Goal: Information Seeking & Learning: Learn about a topic

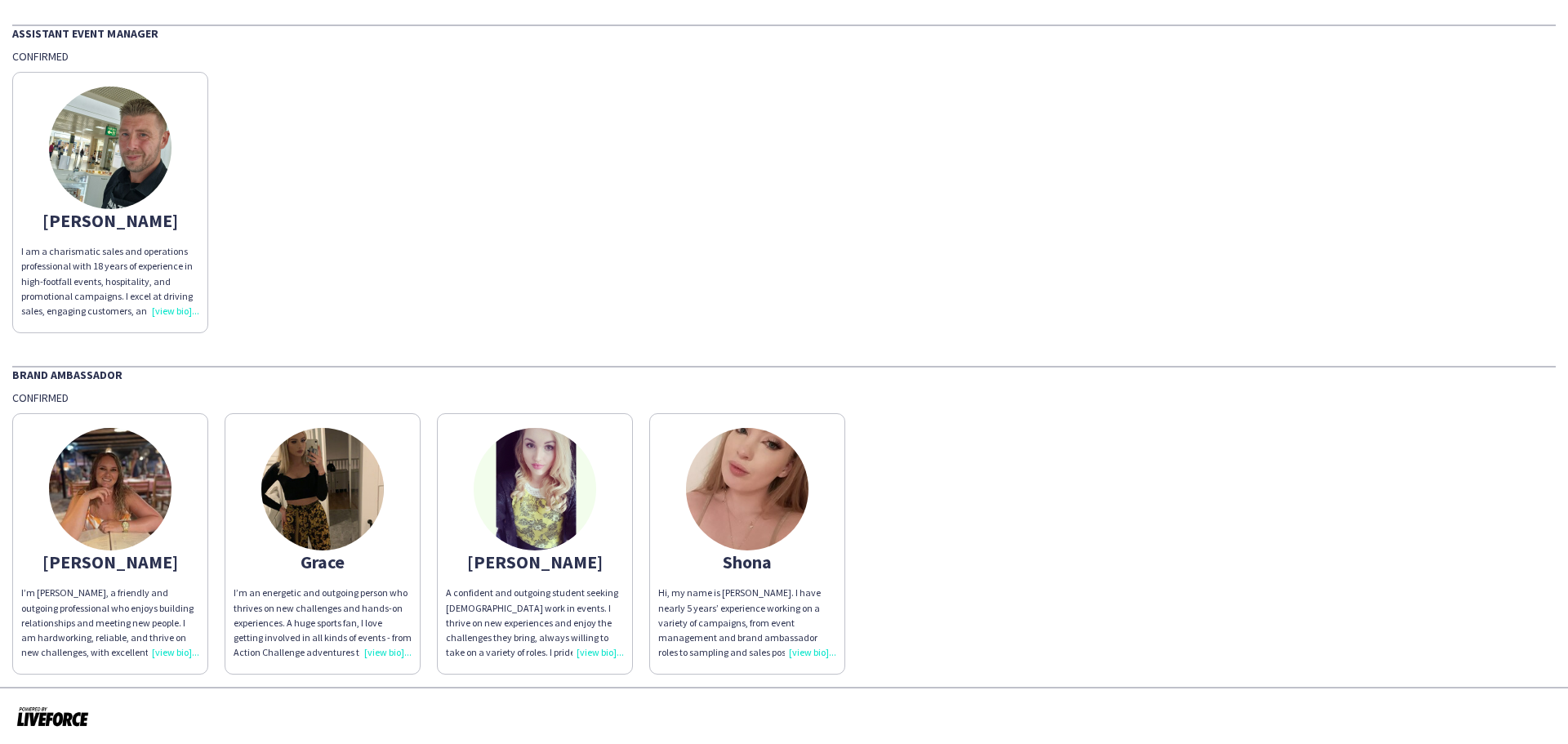
scroll to position [85, 0]
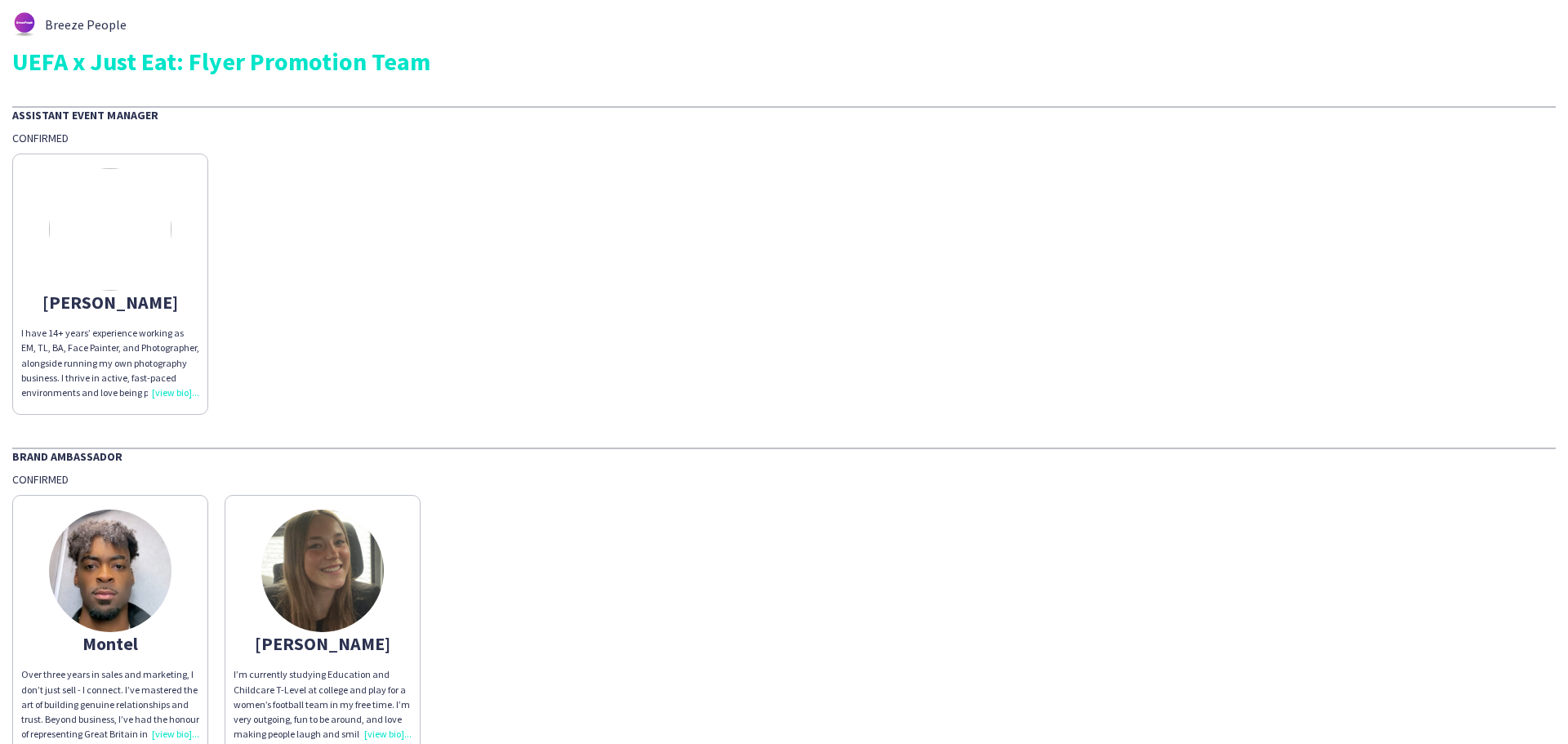
click at [75, 224] on img at bounding box center [110, 229] width 122 height 122
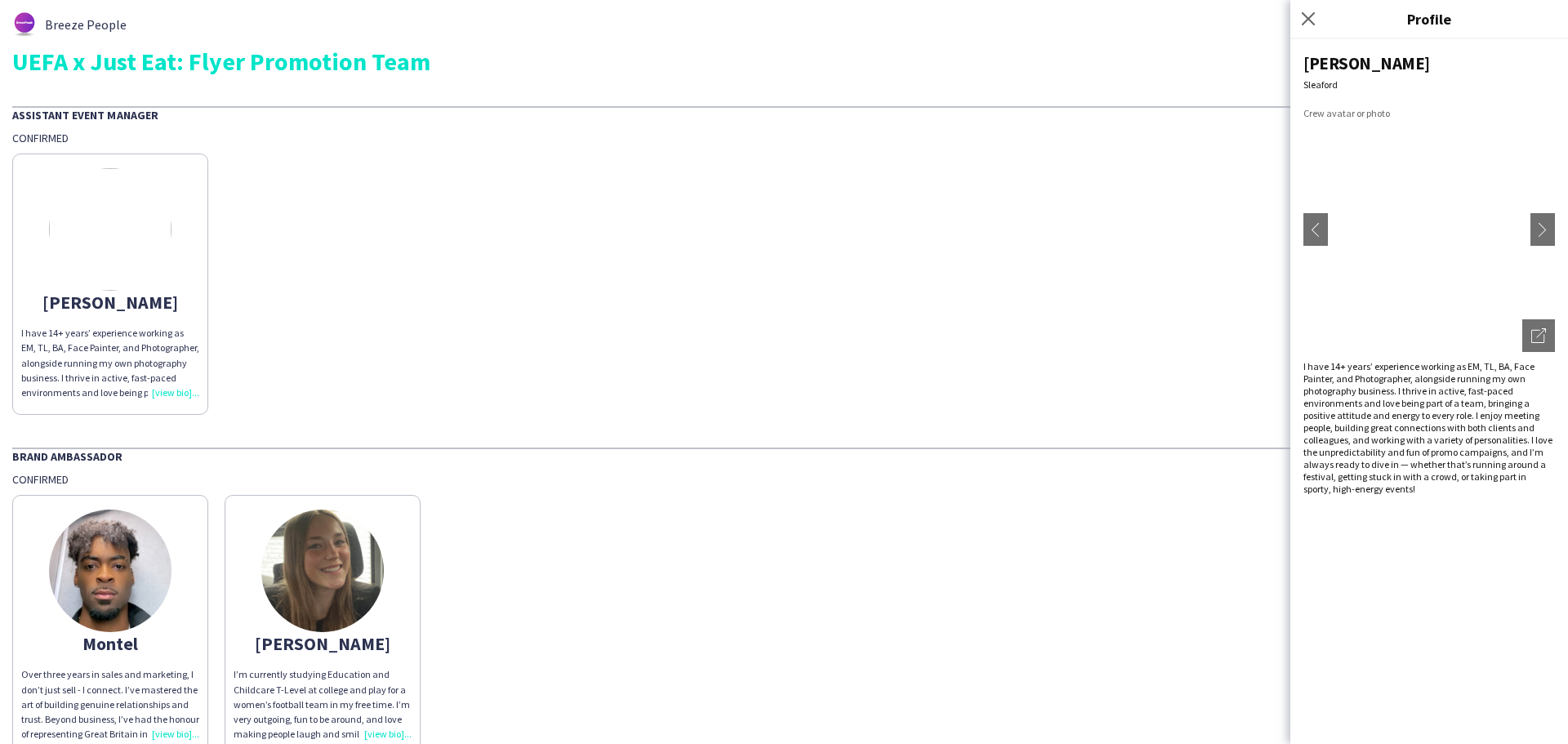
click at [1481, 610] on div "Frankie Sleaford chevron-left chevron-right Open photos pop-in I have 14+ years…" at bounding box center [1429, 391] width 277 height 705
click at [1197, 228] on div "Frankie I have 14+ years’ experience working as EM, TL, BA, Face Painter, and P…" at bounding box center [784, 280] width 1544 height 270
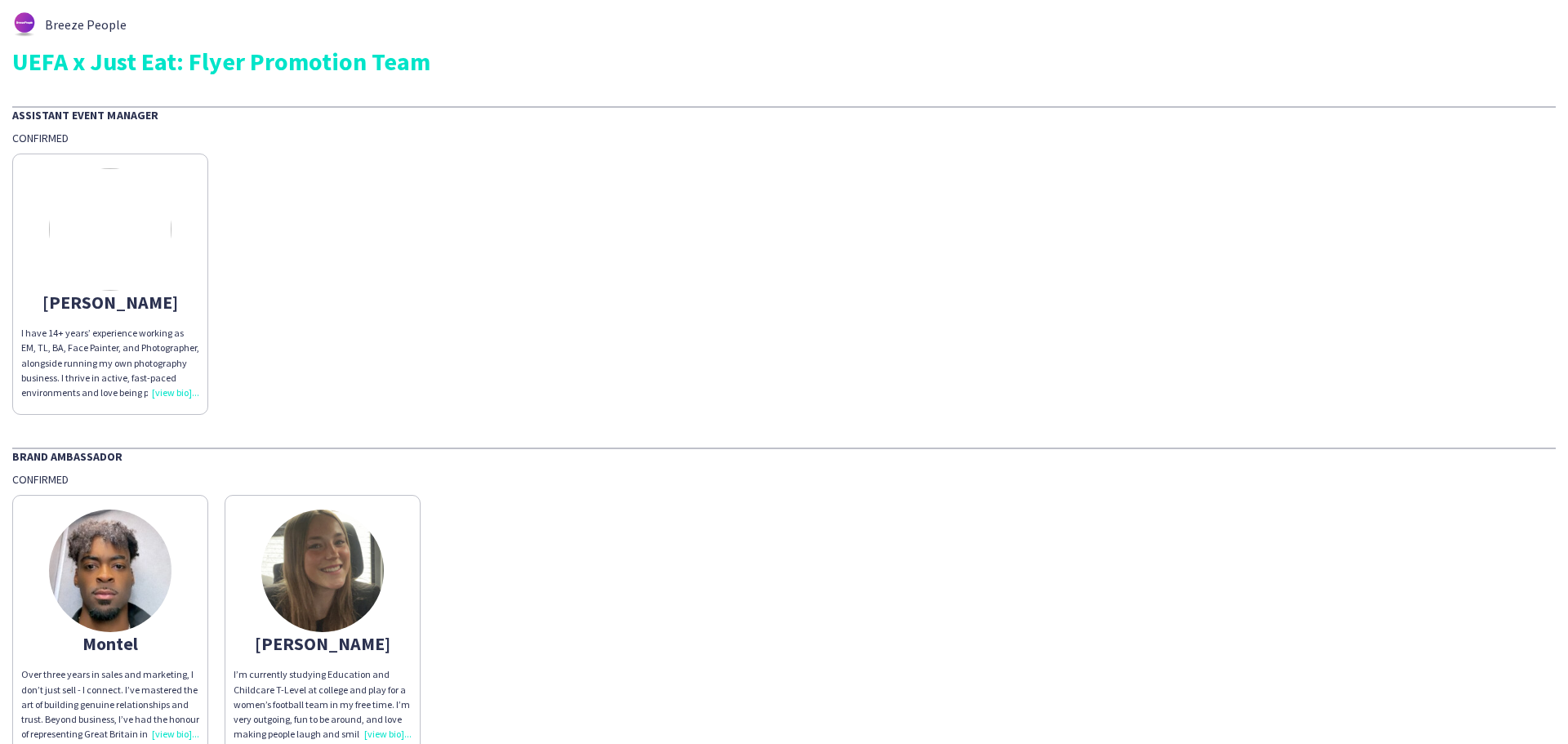
scroll to position [85, 0]
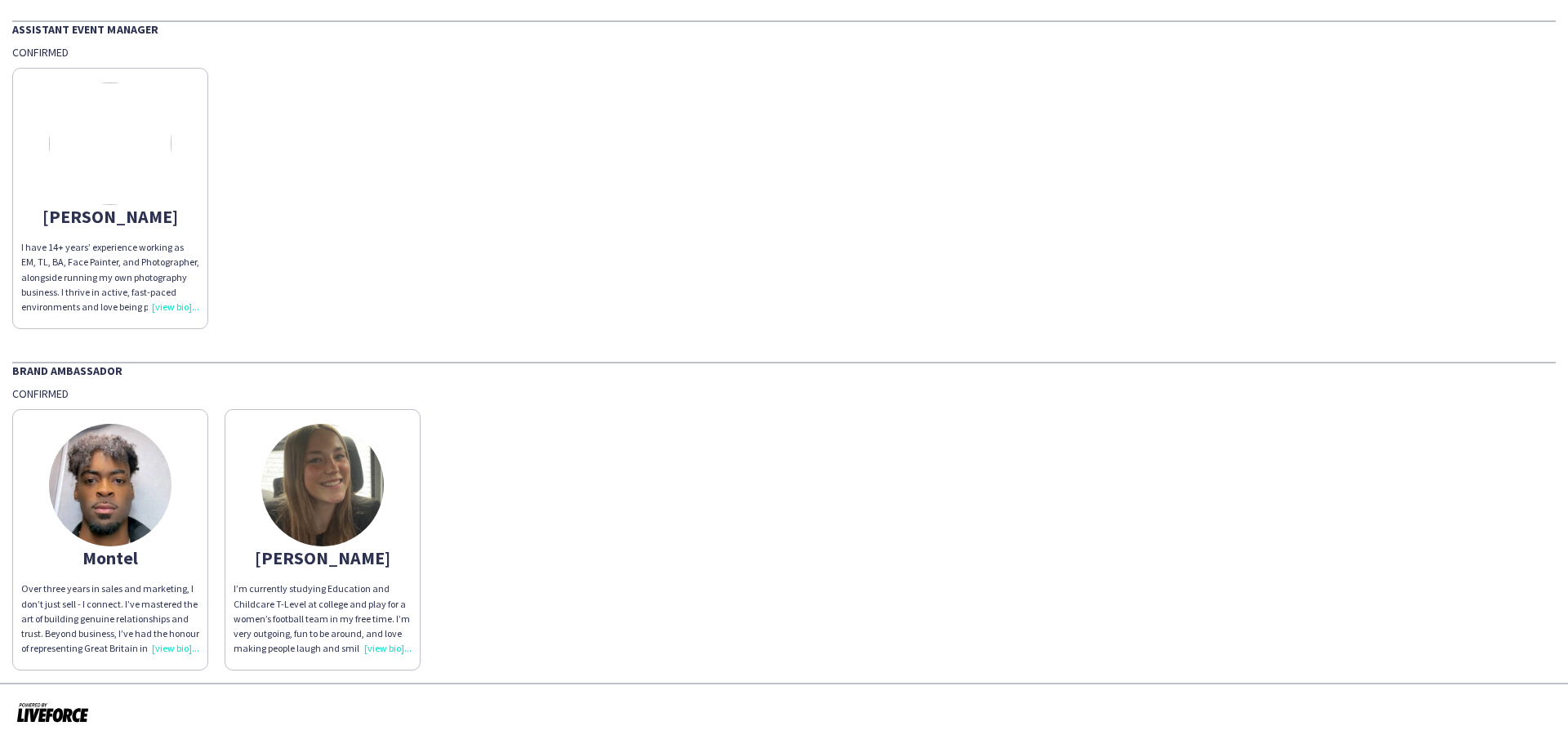
click at [313, 485] on img at bounding box center [323, 485] width 122 height 122
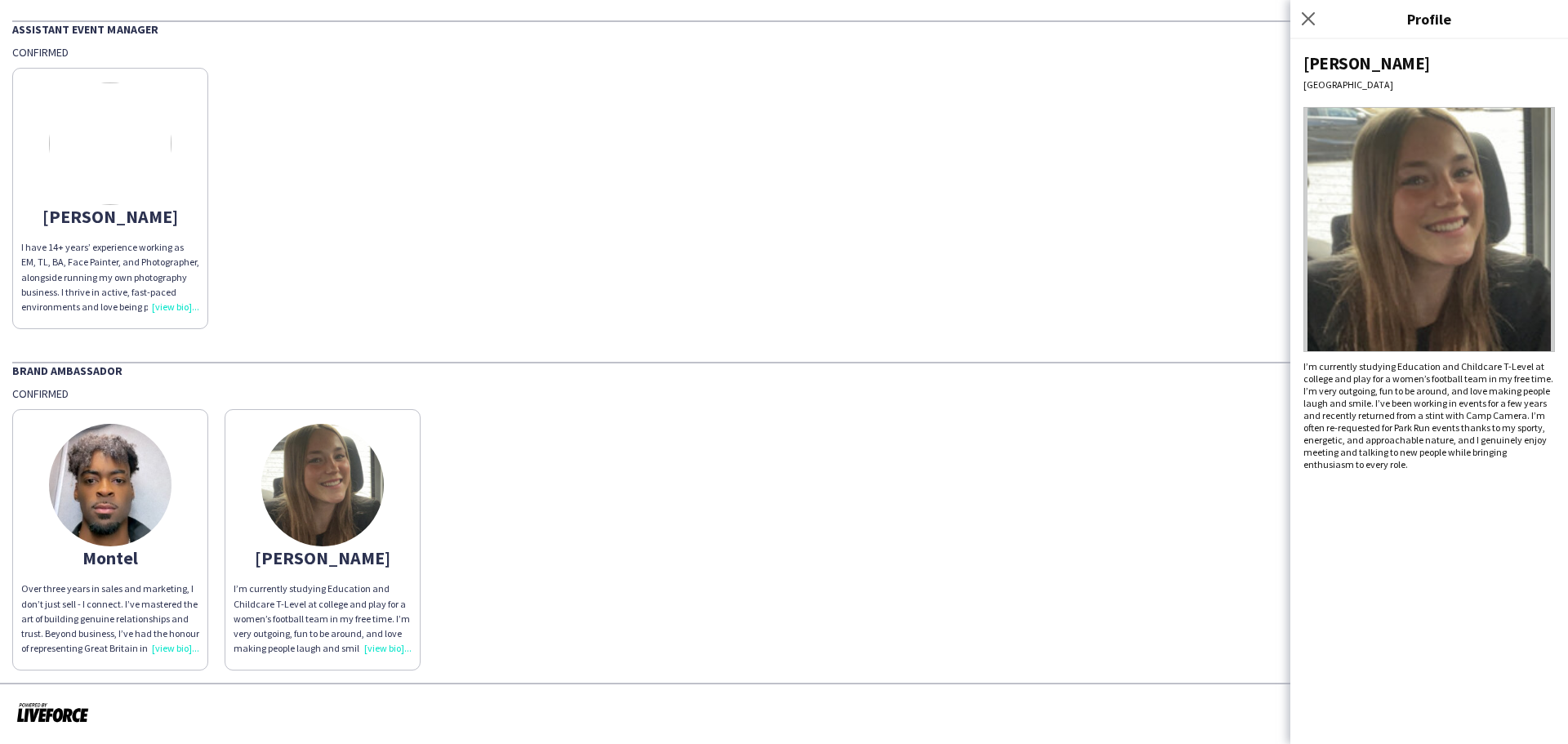
click at [712, 504] on div "Montel Over three years in sales and marketing, I don’t just sell - I connect. …" at bounding box center [784, 535] width 1544 height 270
